Goal: Transaction & Acquisition: Purchase product/service

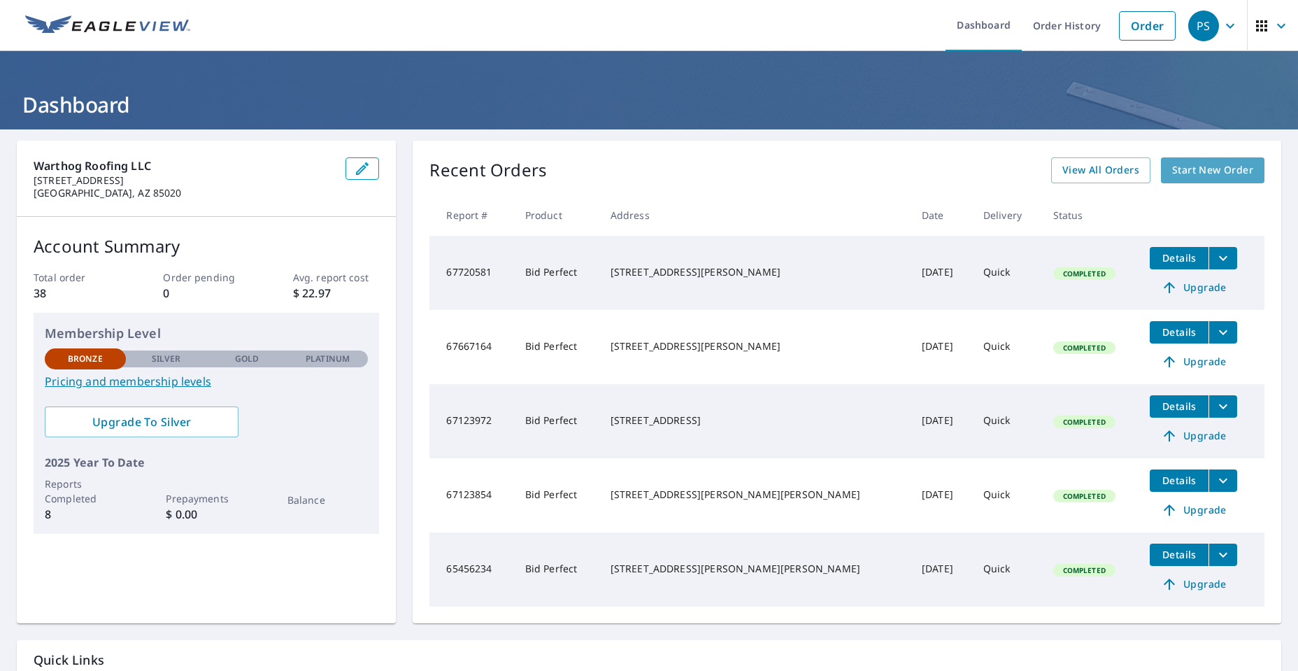
click at [1174, 173] on span "Start New Order" at bounding box center [1212, 170] width 81 height 17
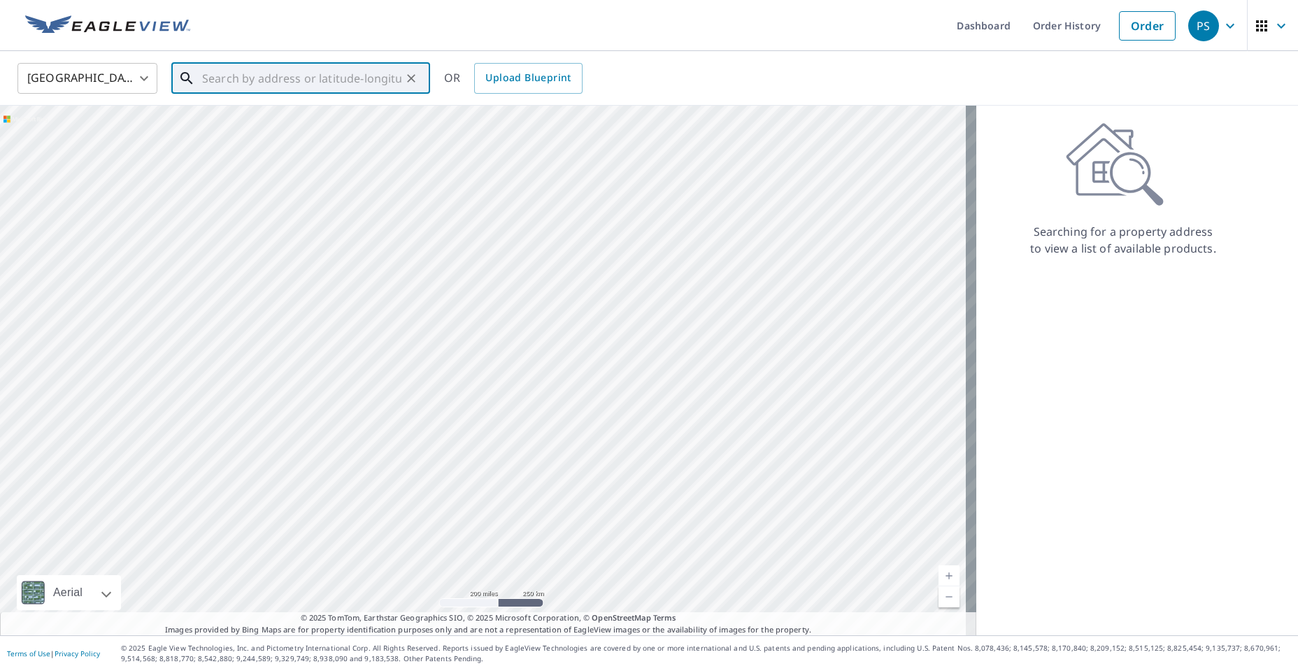
click at [324, 76] on input "text" at bounding box center [301, 78] width 199 height 39
click at [301, 131] on p "Maricopa, AZ 85138" at bounding box center [309, 134] width 220 height 14
type input "[STREET_ADDRESS]"
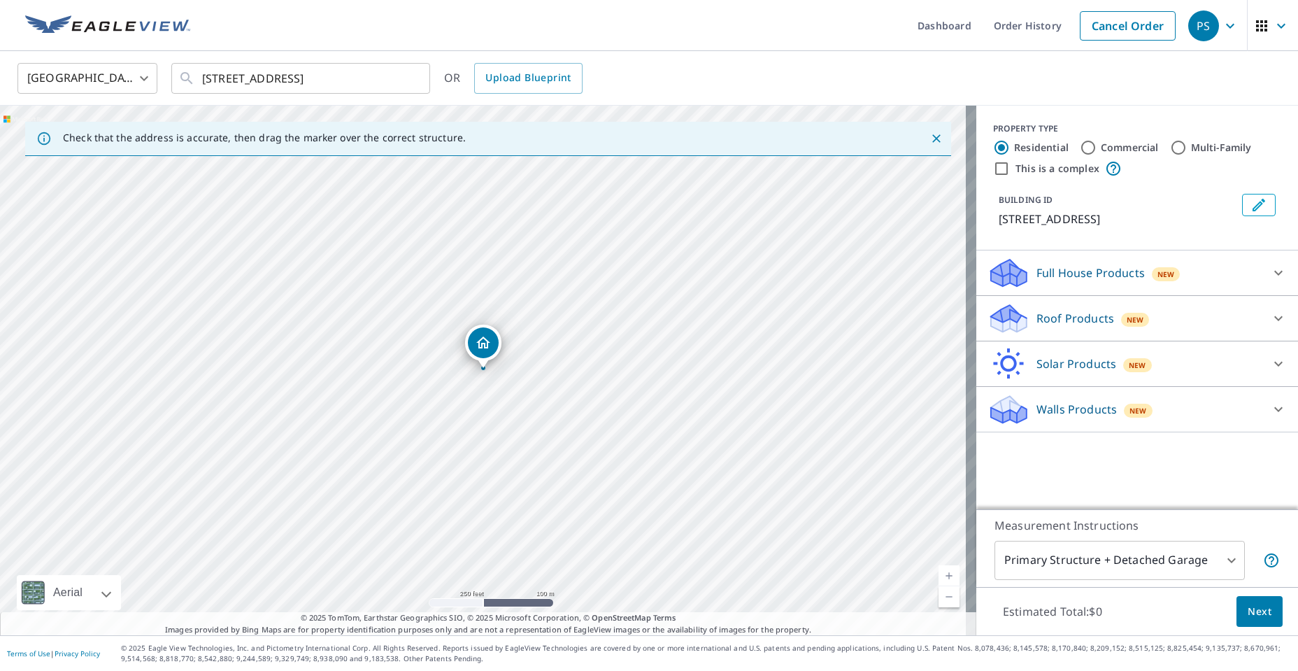
click at [1051, 324] on p "Roof Products" at bounding box center [1076, 318] width 78 height 17
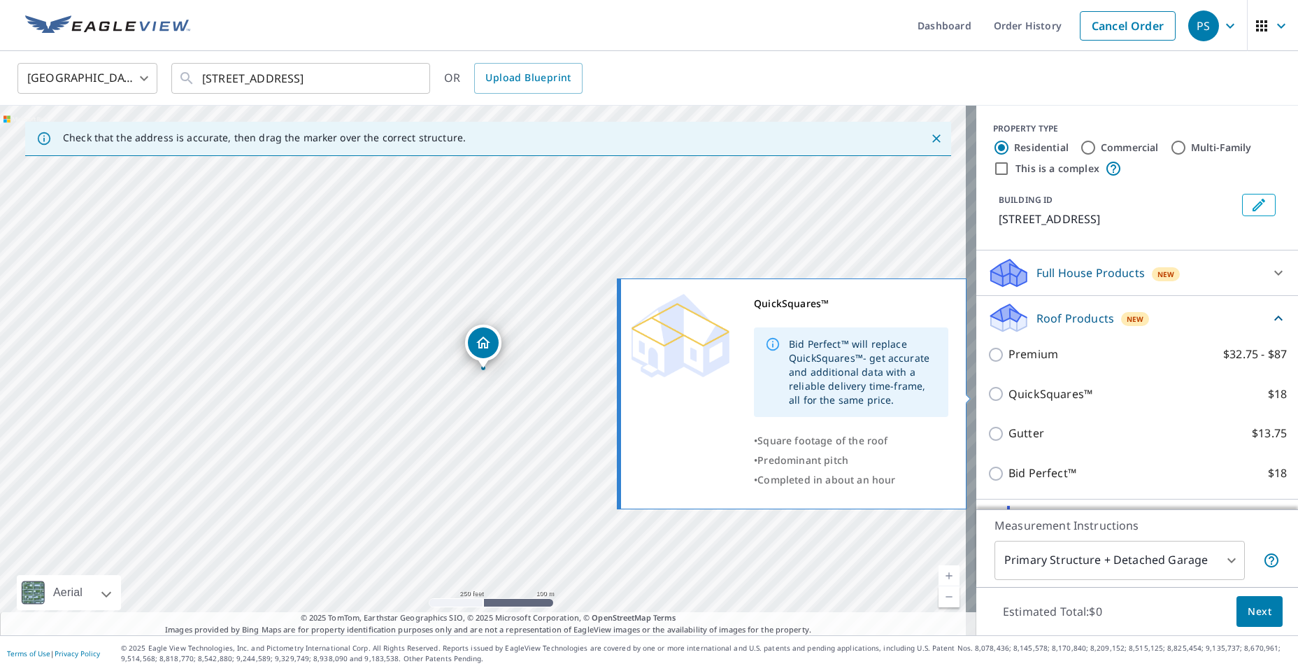
click at [1040, 399] on p "QuickSquares™" at bounding box center [1051, 393] width 84 height 17
click at [1009, 399] on input "QuickSquares™ $18" at bounding box center [998, 393] width 21 height 17
checkbox input "true"
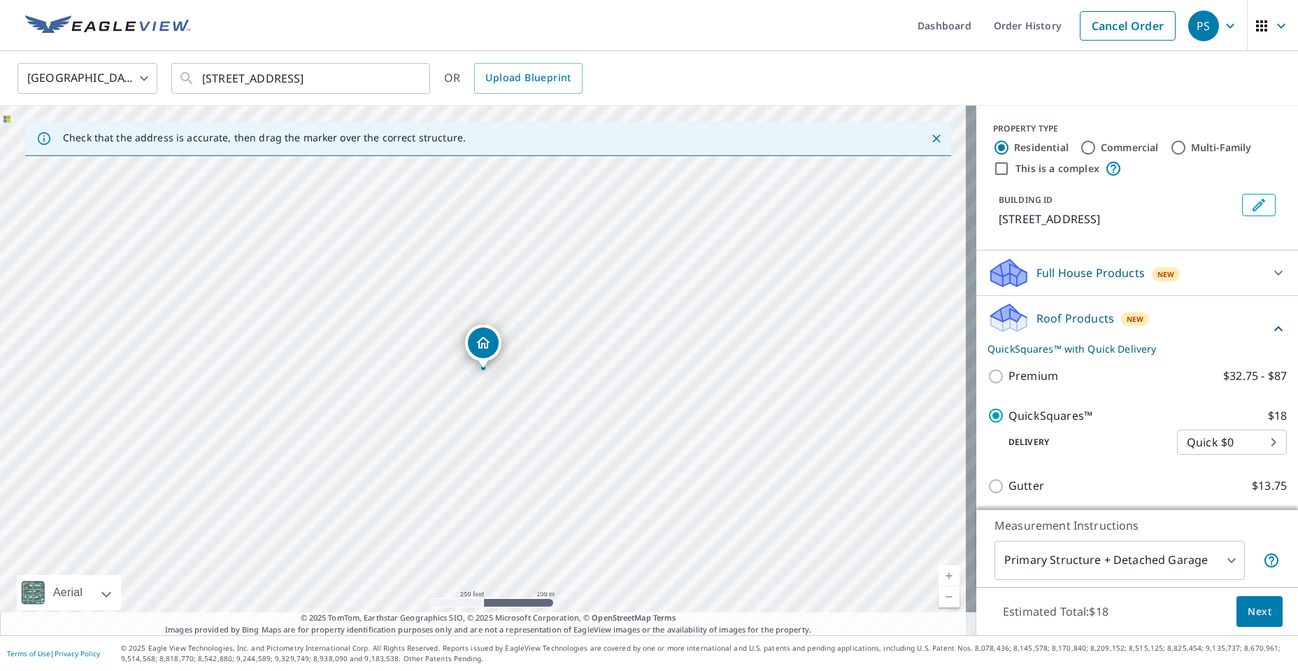
click at [1061, 563] on body "PS PS Dashboard Order History Cancel Order PS [GEOGRAPHIC_DATA] [GEOGRAPHIC_DAT…" at bounding box center [649, 335] width 1298 height 671
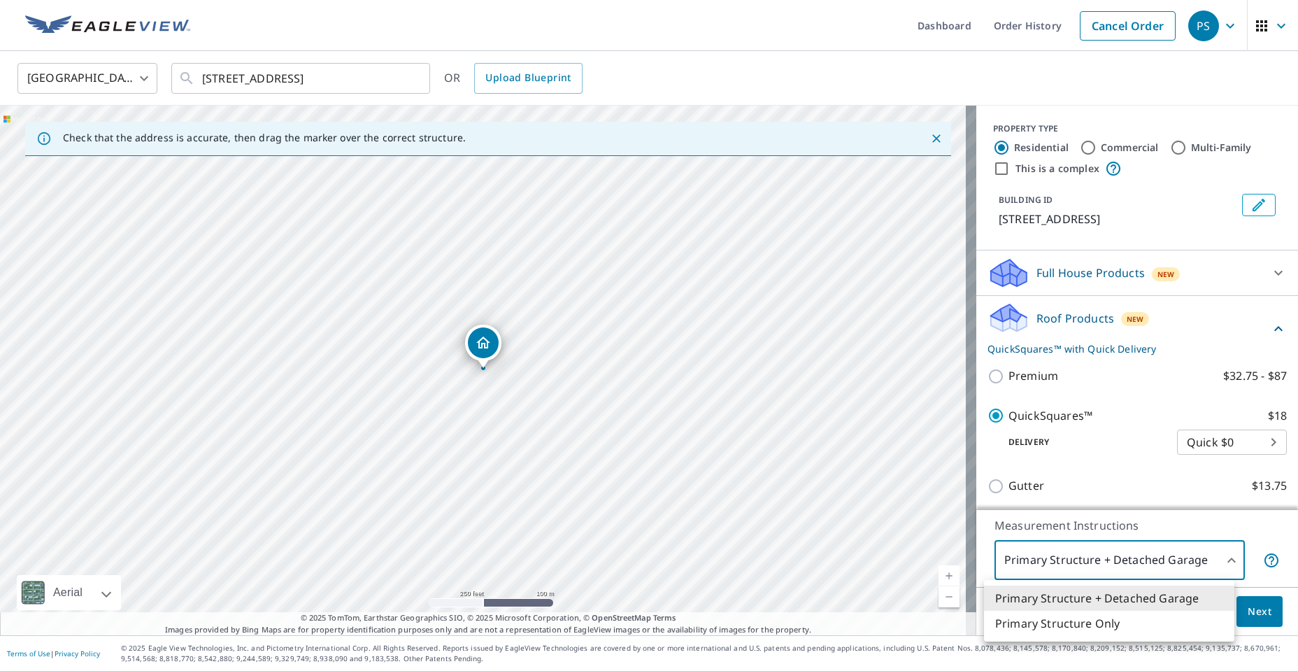
click at [1092, 625] on li "Primary Structure Only" at bounding box center [1109, 623] width 250 height 25
type input "2"
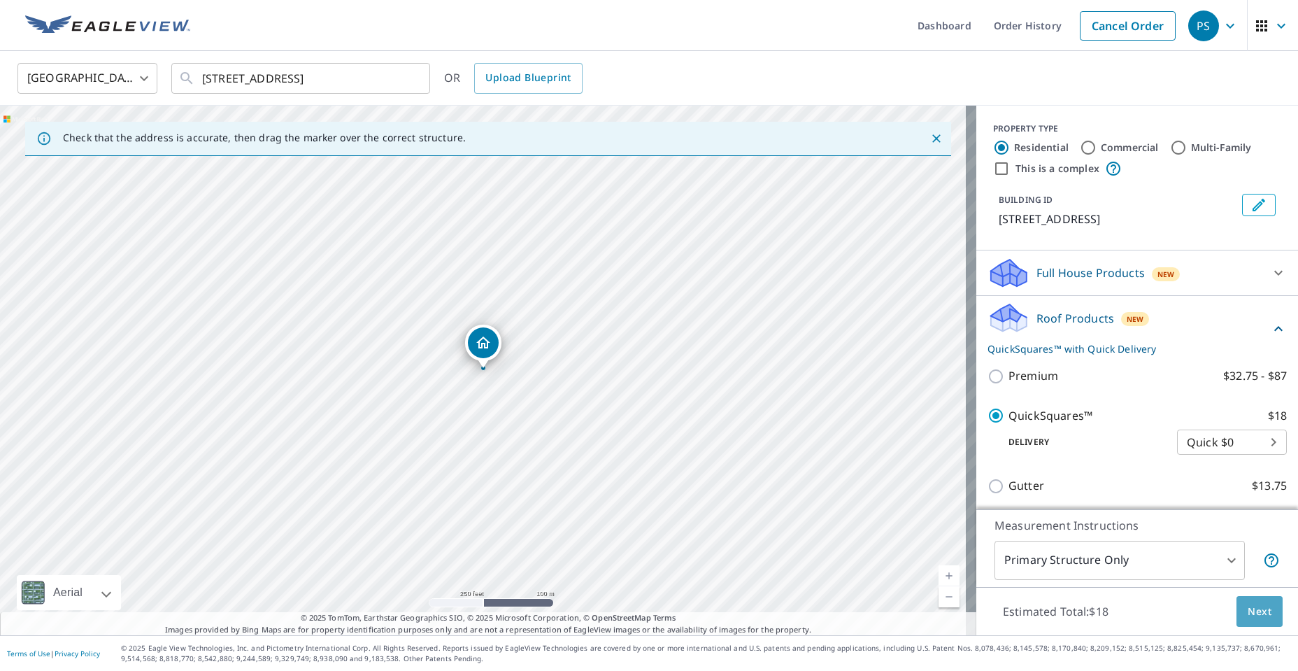
click at [1248, 613] on span "Next" at bounding box center [1260, 611] width 24 height 17
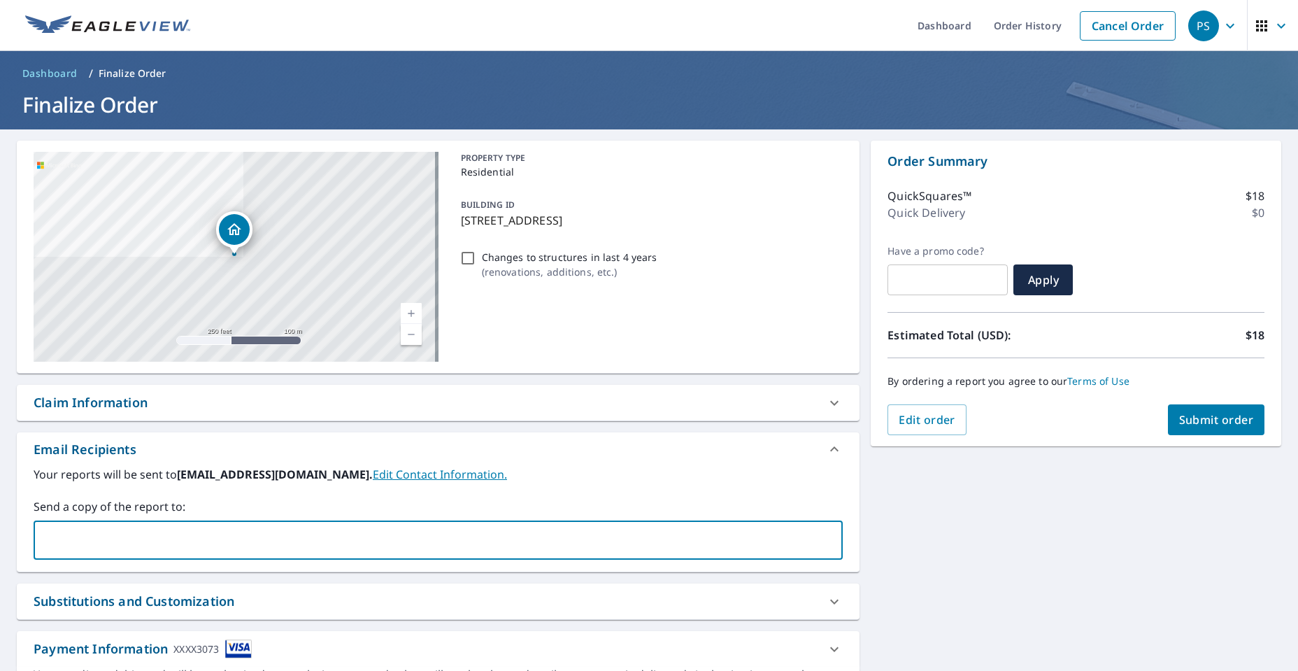
click at [426, 541] on input "text" at bounding box center [428, 540] width 776 height 27
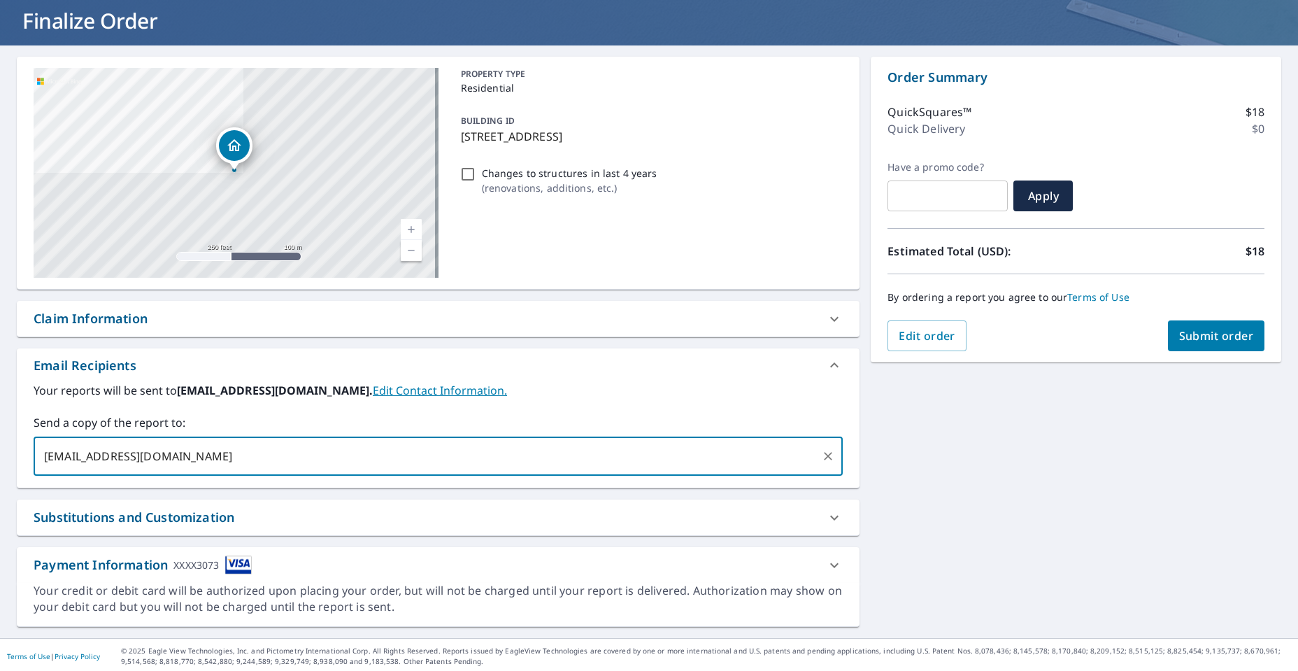
scroll to position [87, 0]
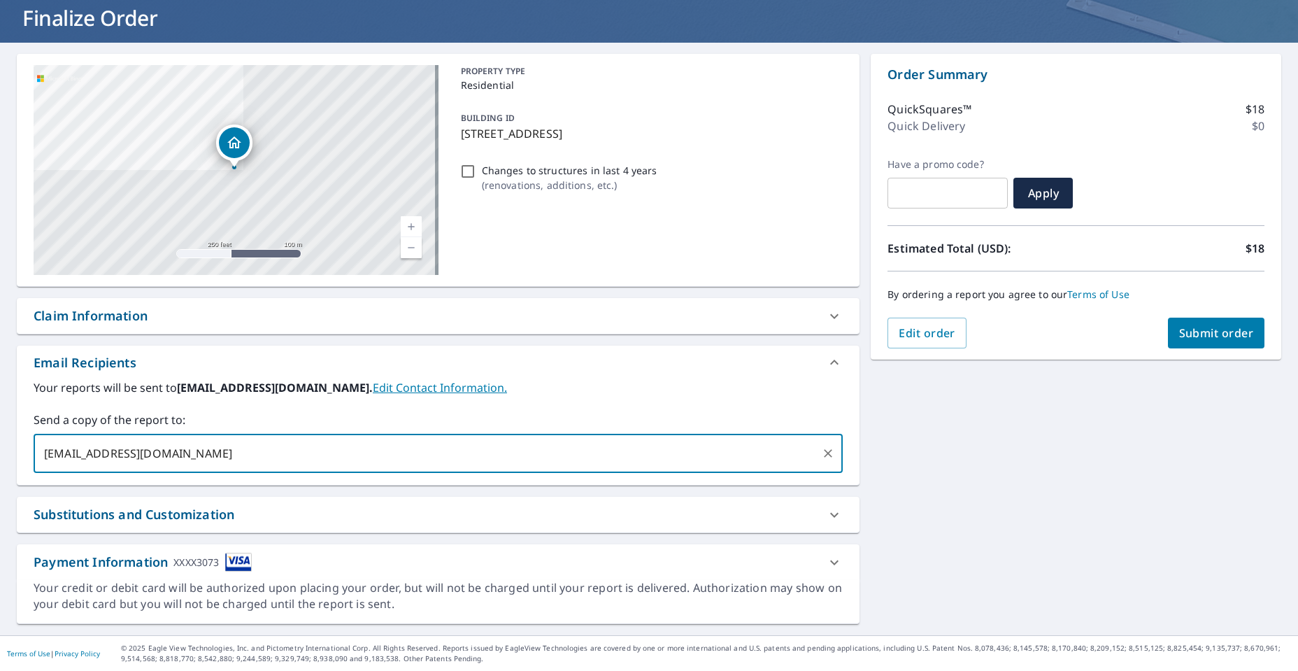
type input "[EMAIL_ADDRESS][DOMAIN_NAME]"
click at [826, 564] on icon at bounding box center [834, 562] width 17 height 17
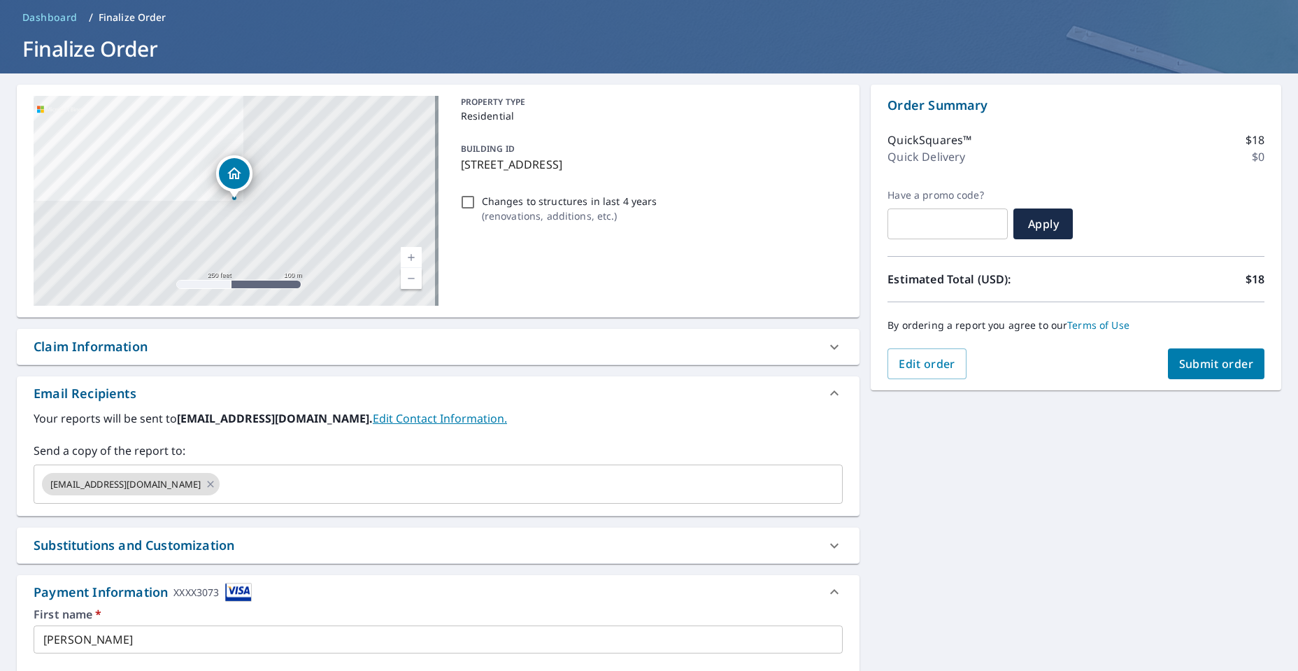
scroll to position [45, 0]
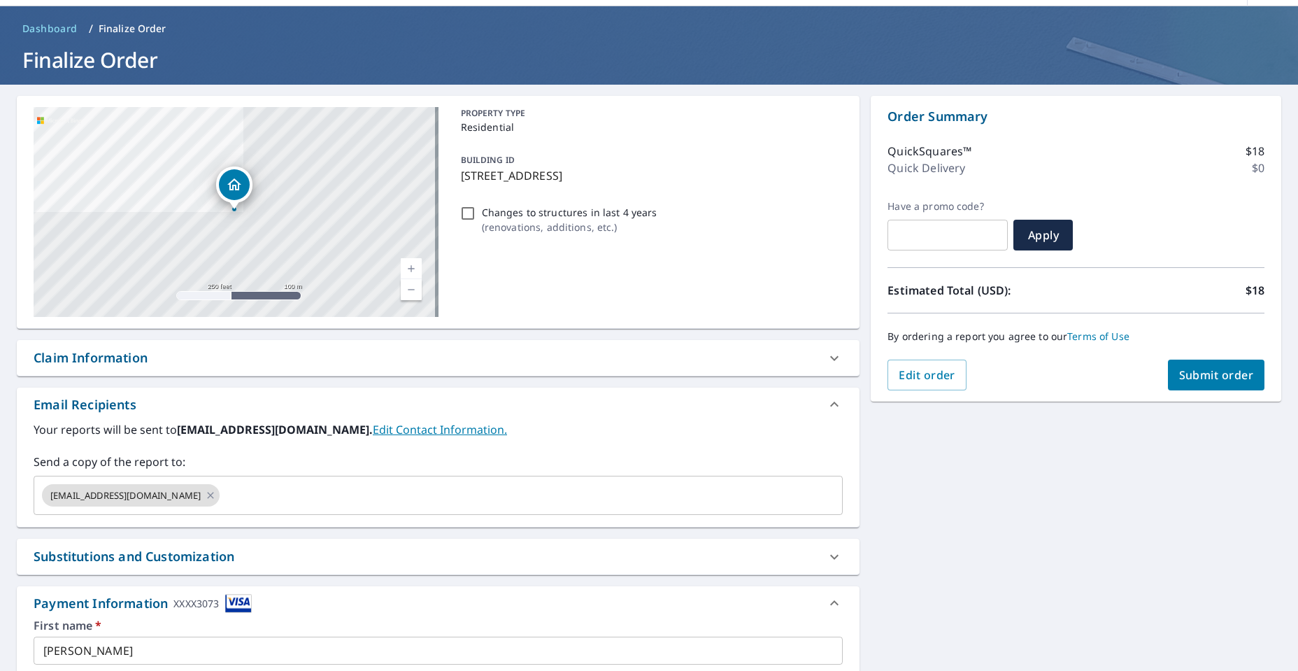
click at [1227, 381] on span "Submit order" at bounding box center [1216, 374] width 75 height 15
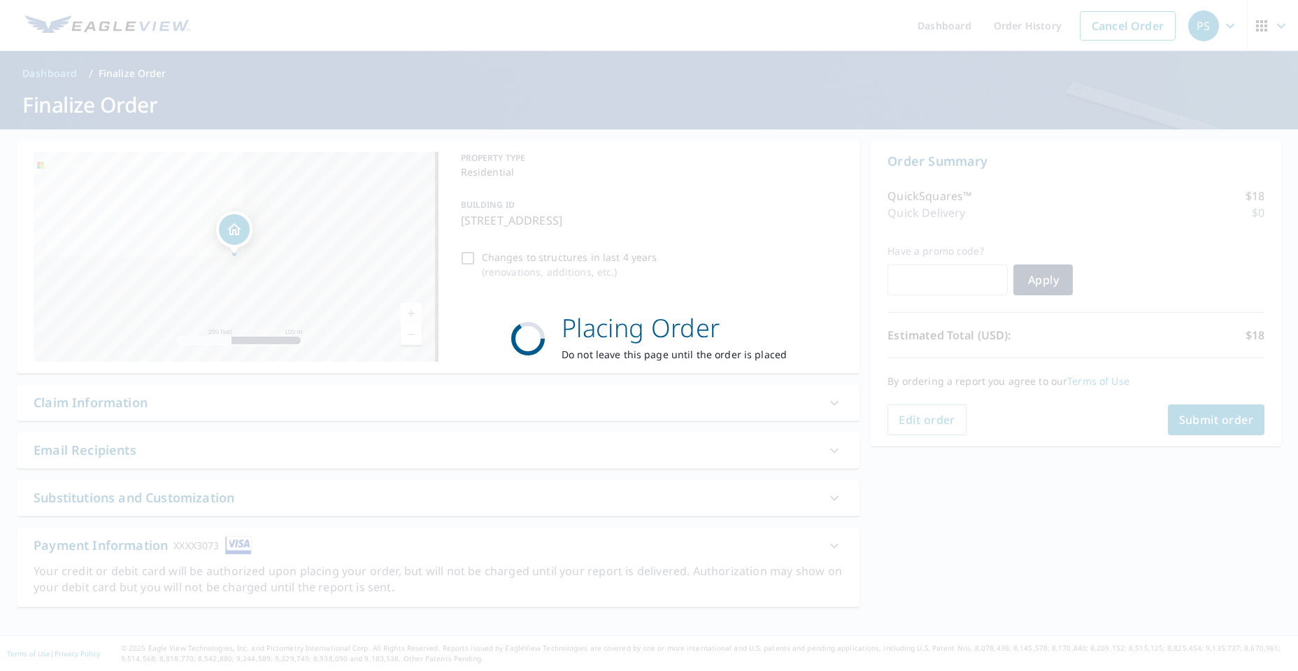
scroll to position [0, 0]
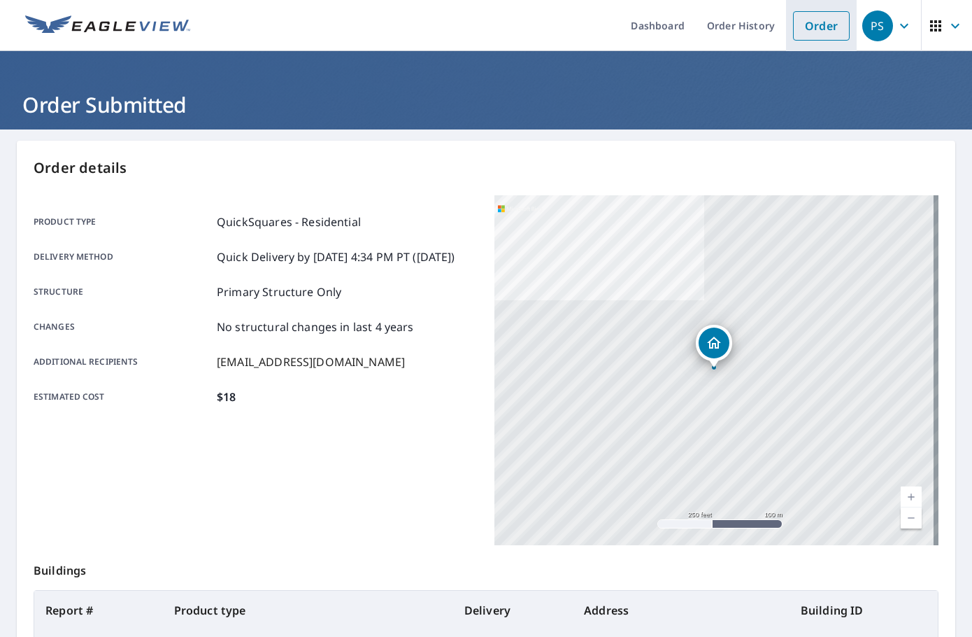
click at [796, 36] on link "Order" at bounding box center [821, 25] width 57 height 29
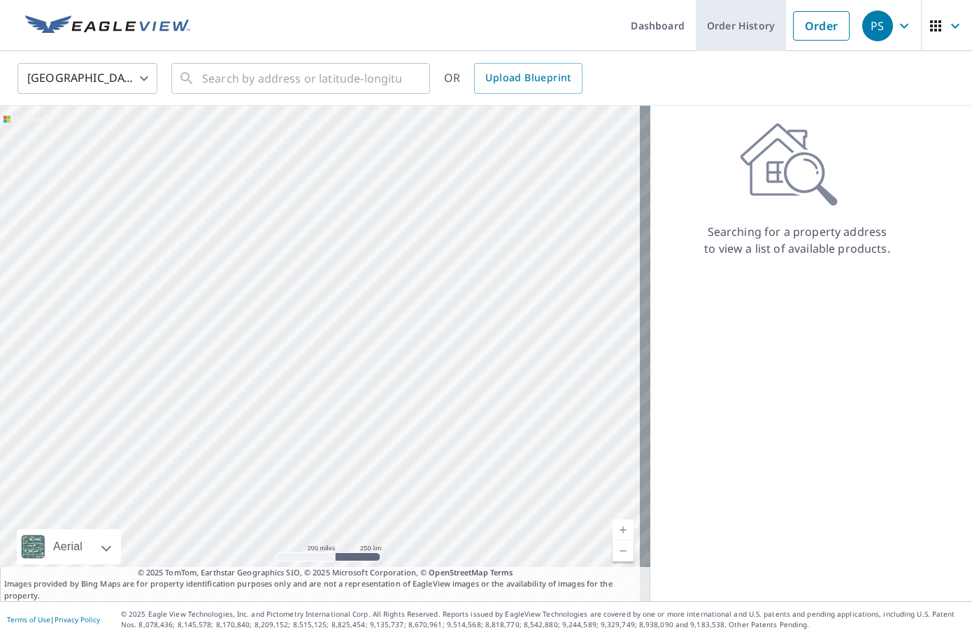
click at [720, 27] on link "Order History" at bounding box center [741, 25] width 90 height 51
